Goal: Information Seeking & Learning: Learn about a topic

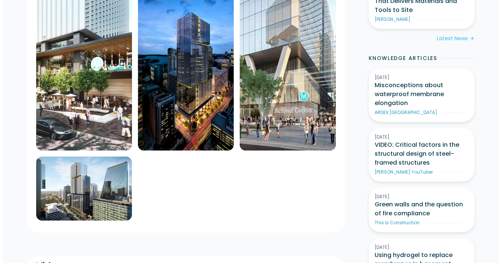
scroll to position [373, 0]
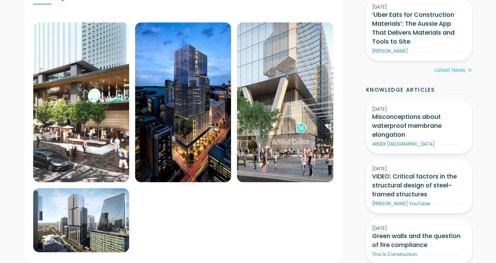
click at [98, 106] on img at bounding box center [81, 102] width 96 height 160
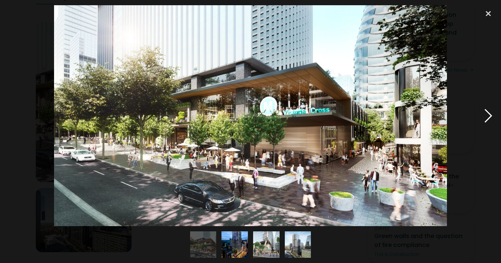
click at [484, 116] on div at bounding box center [488, 115] width 25 height 221
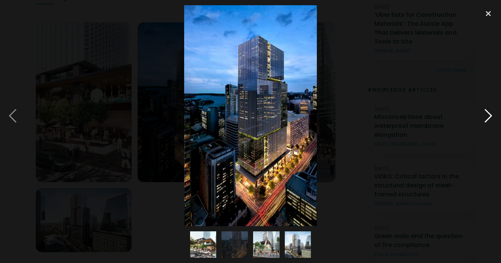
click at [484, 116] on div at bounding box center [488, 115] width 25 height 221
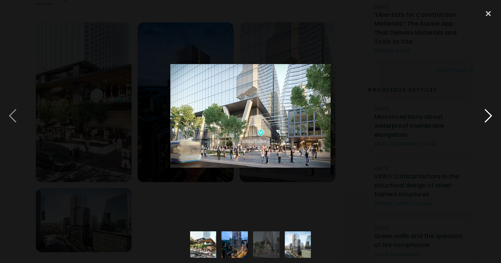
click at [484, 116] on div at bounding box center [488, 115] width 25 height 221
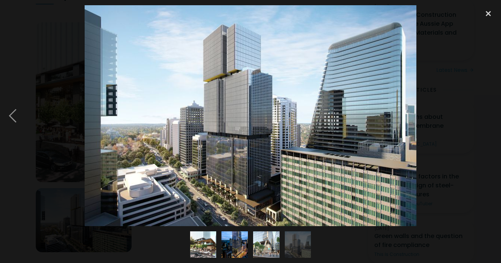
click at [484, 116] on div at bounding box center [488, 115] width 25 height 221
click at [490, 115] on div at bounding box center [488, 115] width 25 height 221
click at [12, 118] on div at bounding box center [12, 115] width 25 height 221
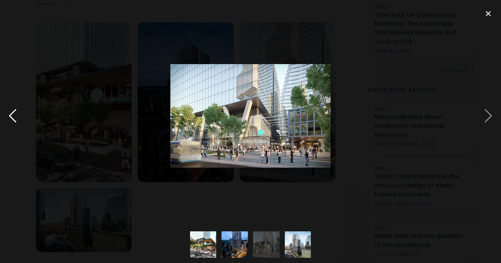
click at [12, 118] on div at bounding box center [12, 115] width 25 height 221
